Goal: Entertainment & Leisure: Consume media (video, audio)

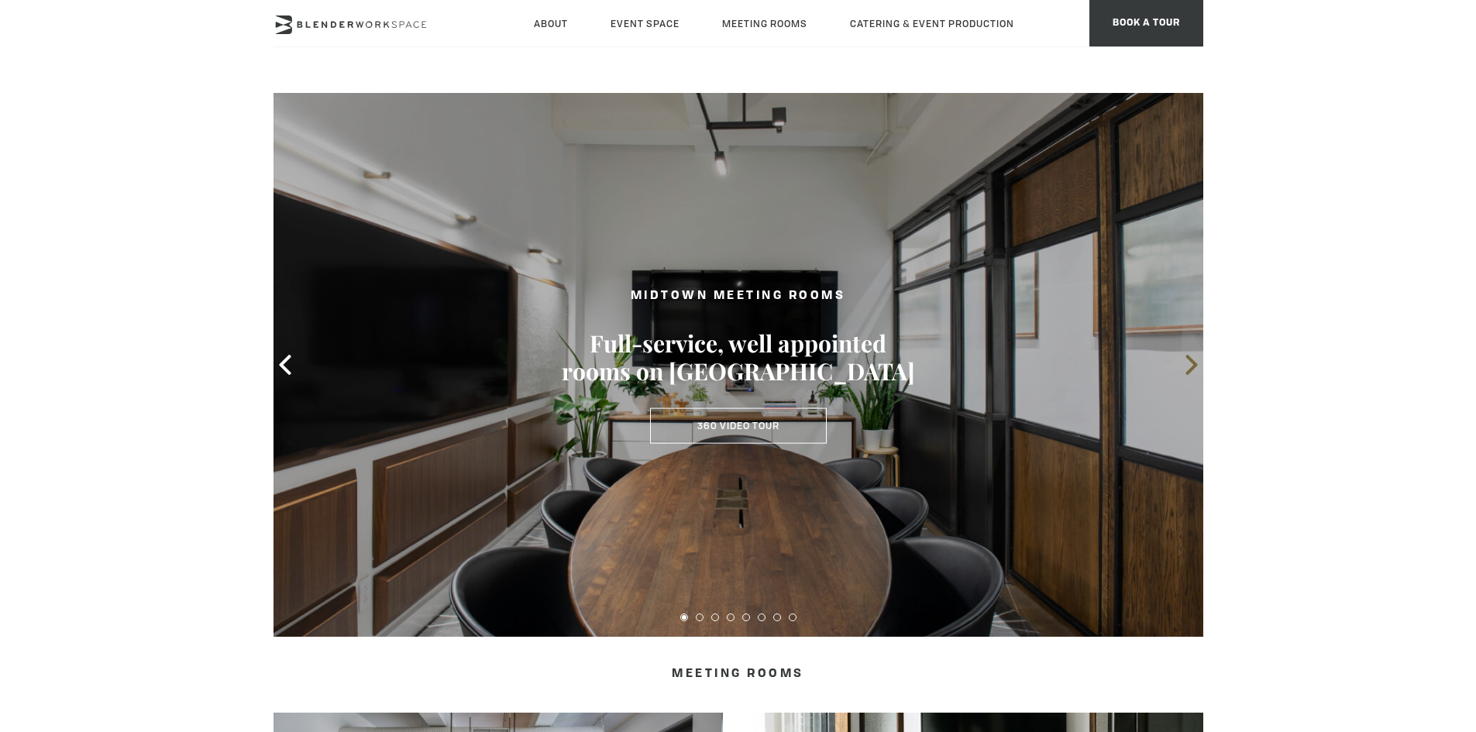
click at [1186, 363] on icon at bounding box center [1192, 365] width 20 height 20
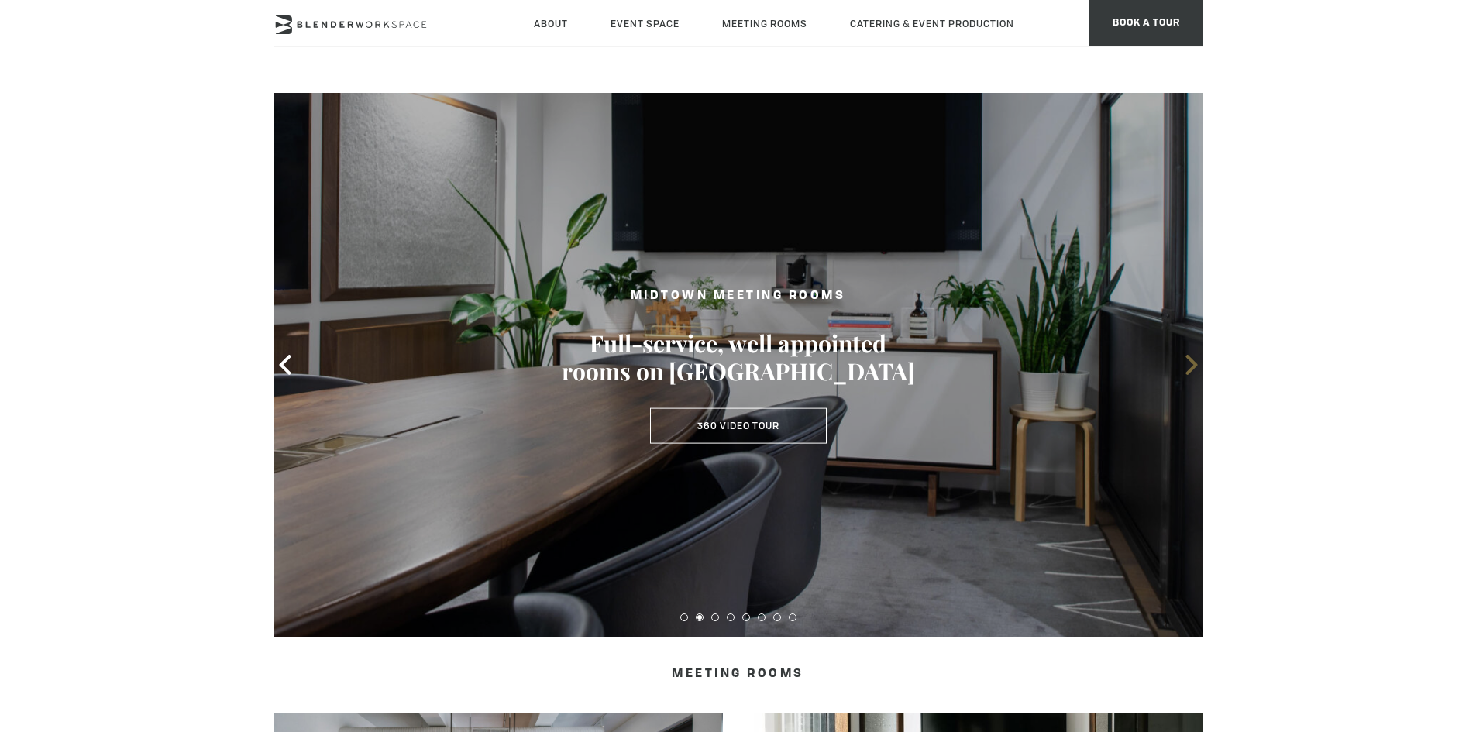
click at [1189, 363] on icon at bounding box center [1192, 365] width 20 height 20
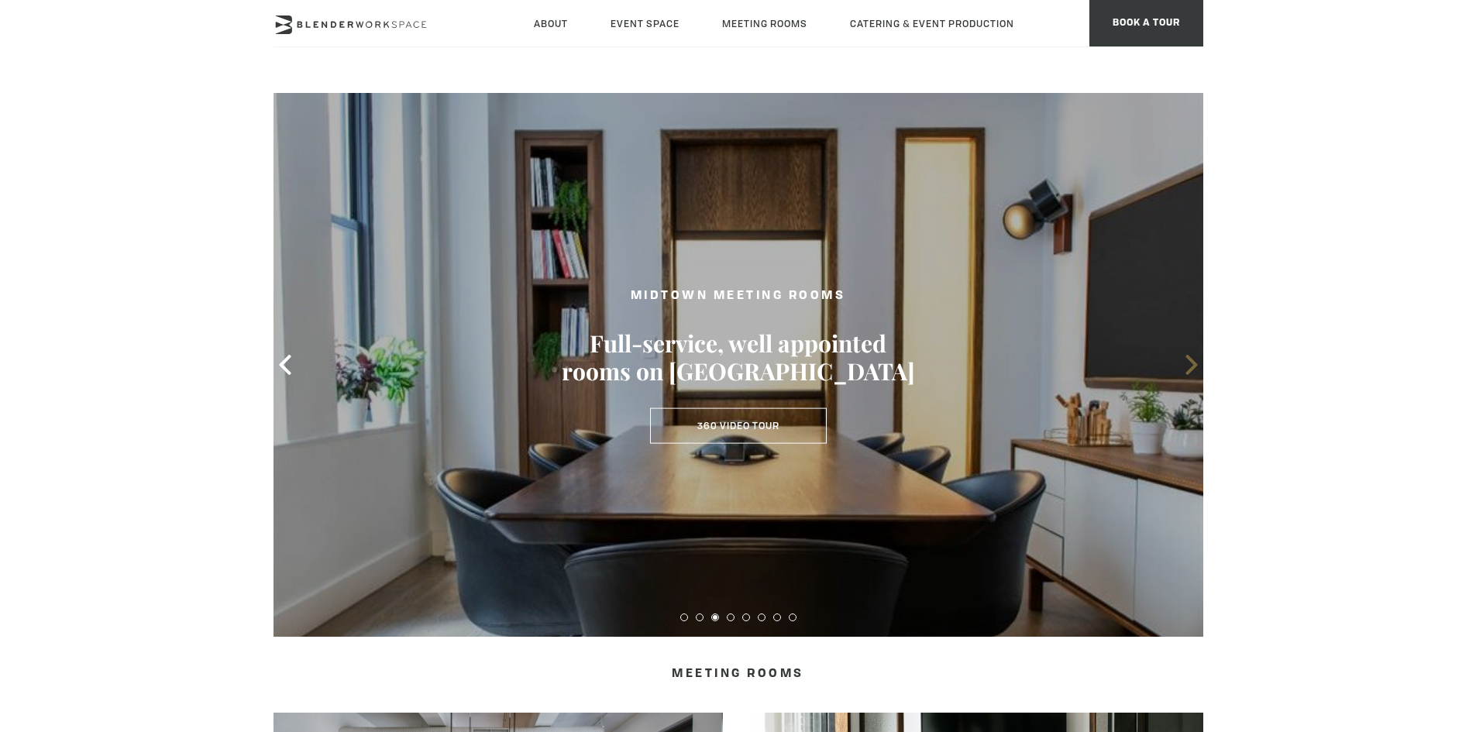
click at [1189, 363] on icon at bounding box center [1192, 365] width 20 height 20
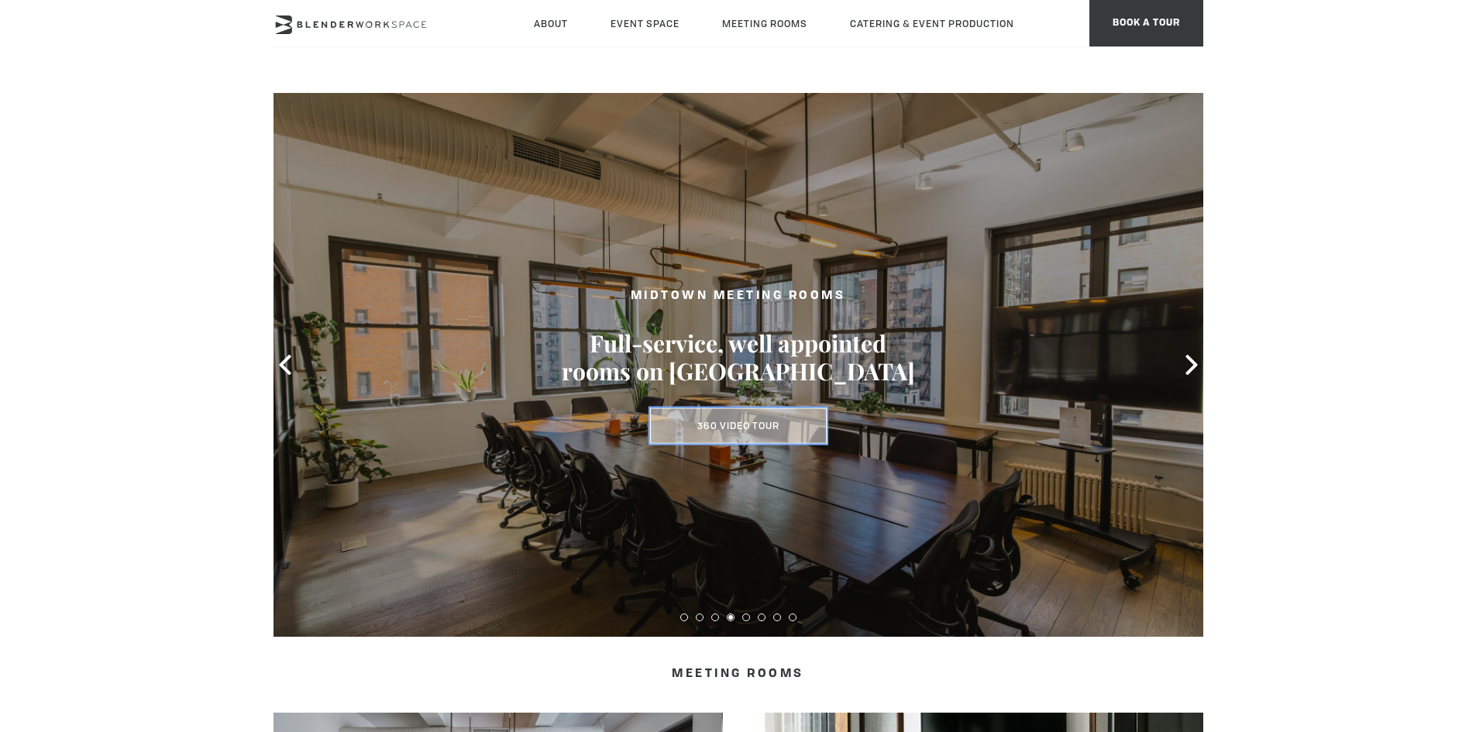
click at [755, 422] on link "360 Video Tour" at bounding box center [738, 426] width 177 height 36
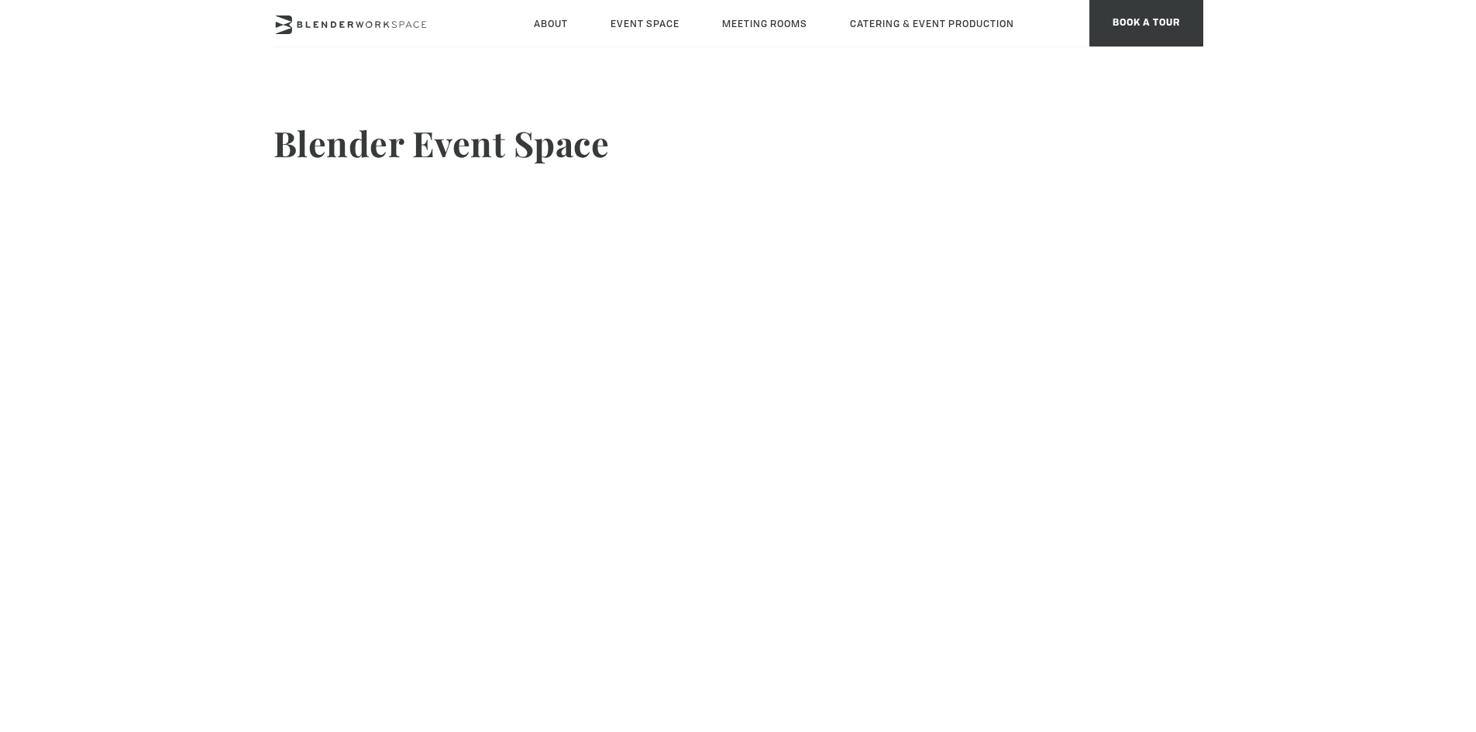
scroll to position [8, 0]
